Goal: Transaction & Acquisition: Purchase product/service

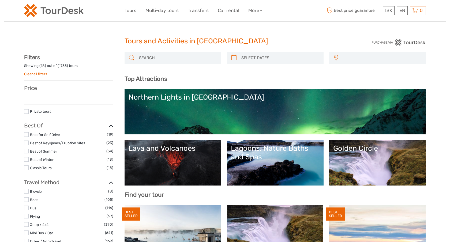
select select
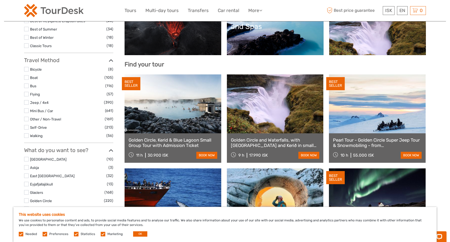
scroll to position [132, 0]
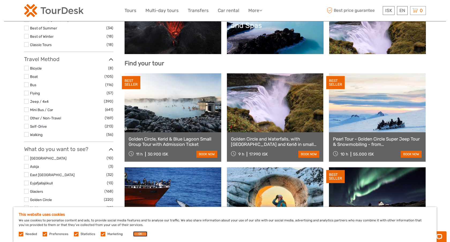
click at [140, 234] on button "OK" at bounding box center [140, 234] width 14 height 5
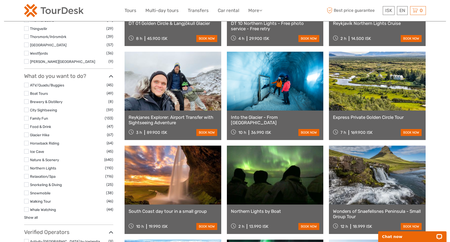
scroll to position [440, 0]
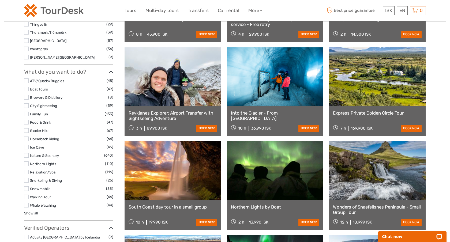
click at [26, 171] on label at bounding box center [26, 172] width 5 height 5
click at [0, 0] on input "checkbox" at bounding box center [0, 0] width 0 height 0
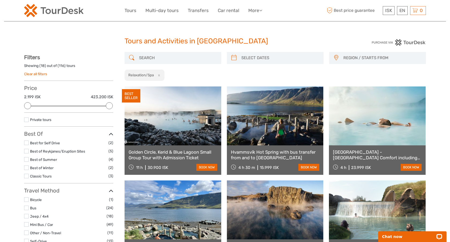
click at [173, 60] on input "search" at bounding box center [178, 57] width 82 height 9
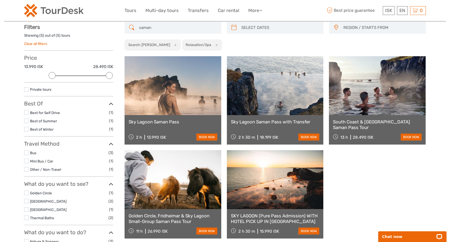
scroll to position [30, 0]
type input "saman"
click at [187, 86] on link at bounding box center [173, 85] width 97 height 59
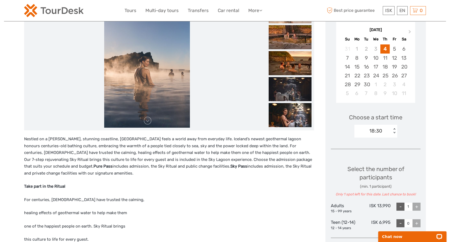
scroll to position [18, 0]
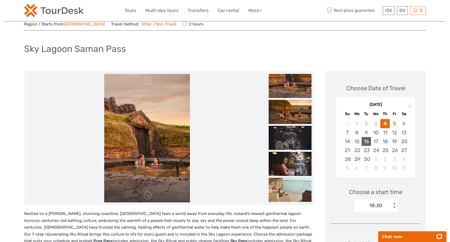
click at [366, 143] on div "16" at bounding box center [366, 141] width 9 height 9
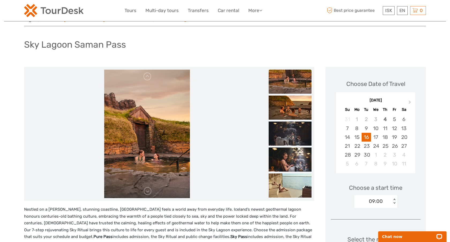
click at [371, 199] on div "09:00 < >" at bounding box center [376, 201] width 43 height 13
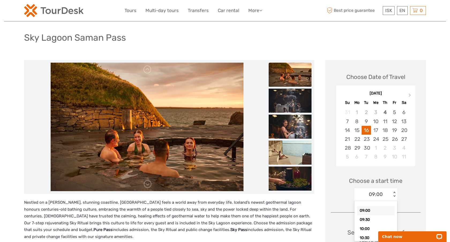
scroll to position [30, 0]
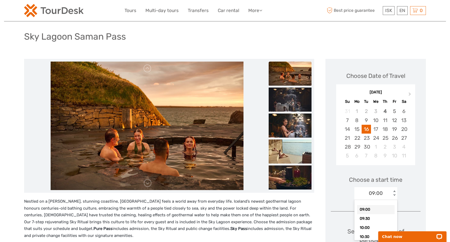
click at [369, 209] on div "09:00" at bounding box center [376, 209] width 38 height 9
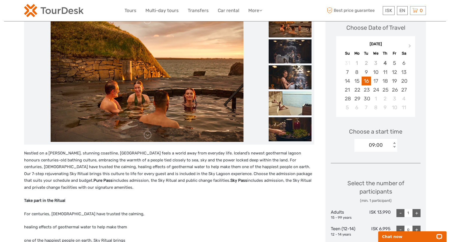
scroll to position [89, 0]
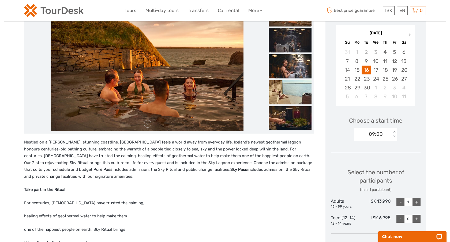
click at [383, 132] on div "09:00" at bounding box center [373, 134] width 37 height 8
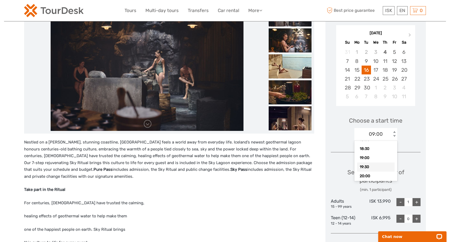
scroll to position [176, 0]
click at [373, 167] on div "19:30" at bounding box center [376, 166] width 38 height 9
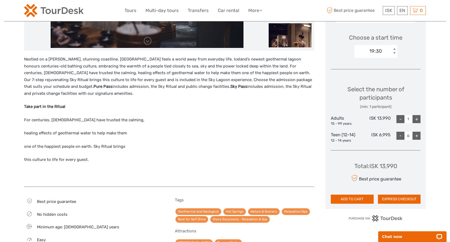
scroll to position [173, 0]
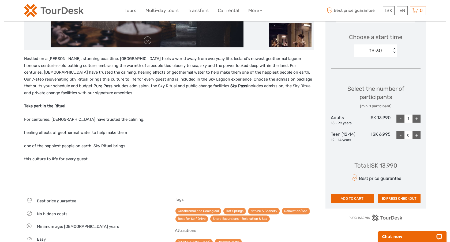
click at [415, 121] on div "+" at bounding box center [417, 119] width 8 height 8
type input "2"
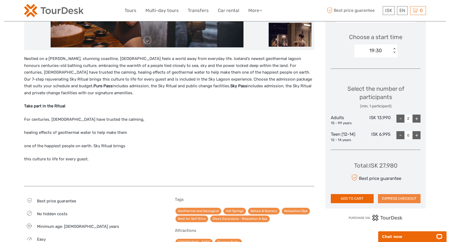
click at [388, 199] on button "EXPRESS CHECKOUT" at bounding box center [399, 198] width 43 height 9
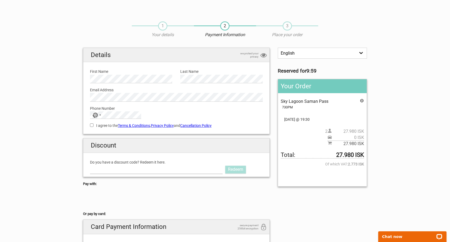
click at [182, 170] on input "Do you have a discount code? Redeem it here." at bounding box center [156, 169] width 133 height 9
type input "AURORAPASS2025"
click at [233, 170] on link "Redeem" at bounding box center [235, 170] width 21 height 8
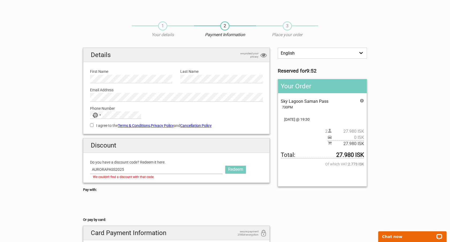
click at [153, 171] on input "AURORAPASS2025" at bounding box center [156, 169] width 133 height 9
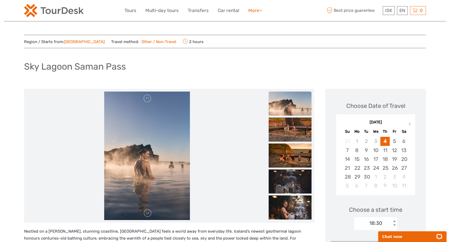
click at [257, 11] on link "More" at bounding box center [255, 11] width 14 height 8
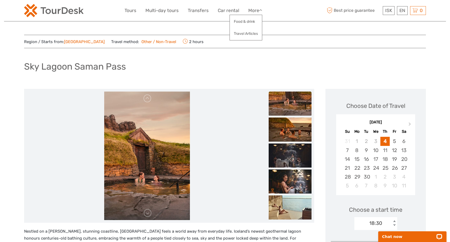
click at [76, 9] on img at bounding box center [54, 10] width 60 height 13
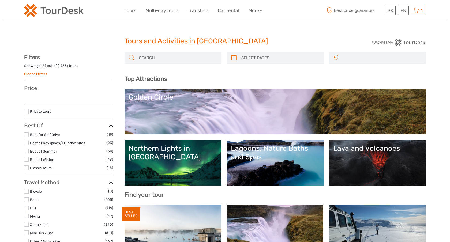
select select
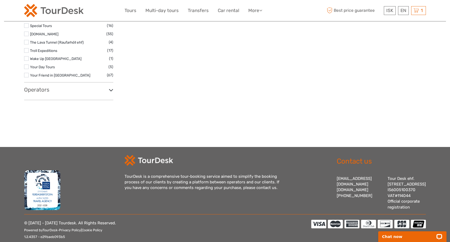
scroll to position [933, 0]
